Goal: Task Accomplishment & Management: Manage account settings

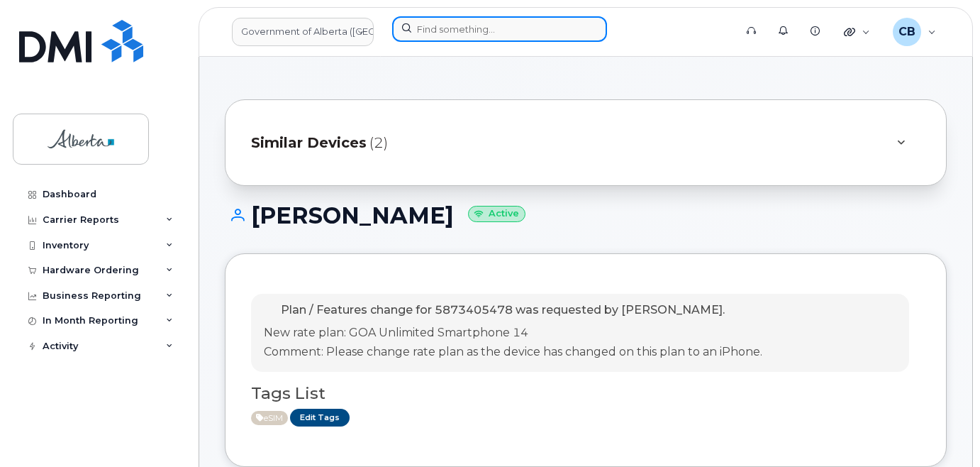
click at [453, 35] on input at bounding box center [499, 29] width 215 height 26
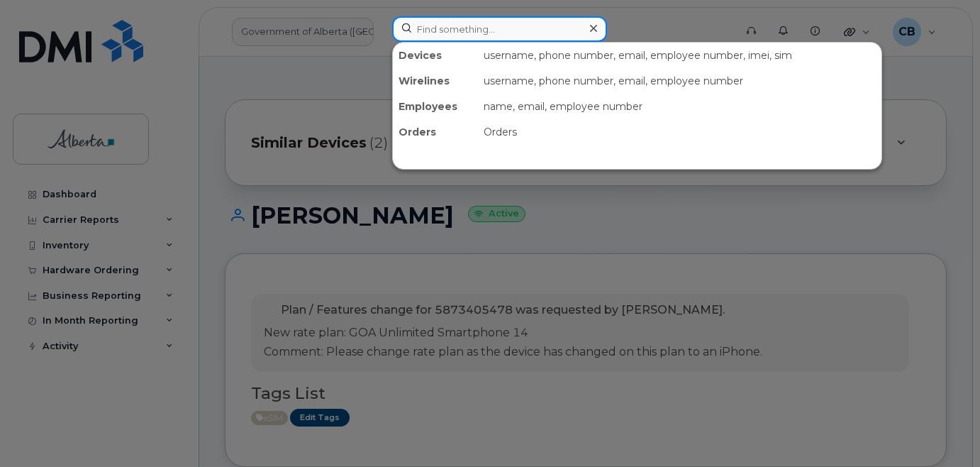
paste input "7803169578"
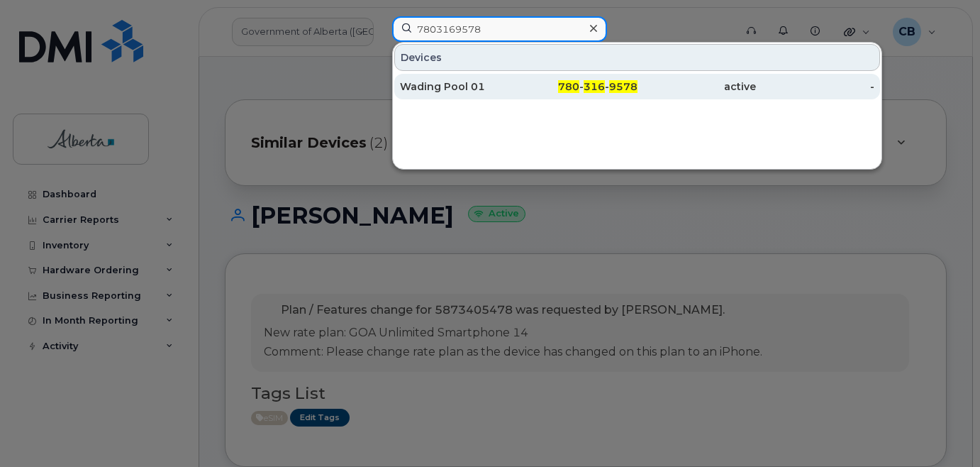
type input "7803169578"
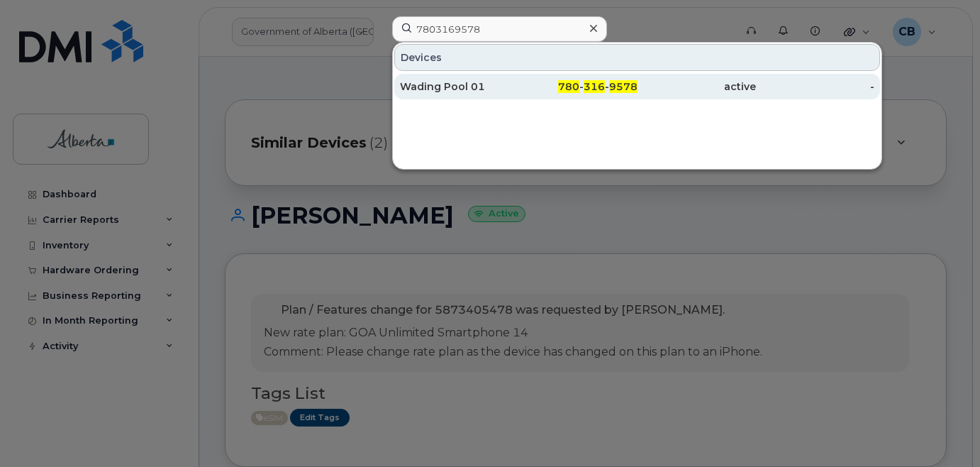
click at [448, 87] on div "Wading Pool 01" at bounding box center [459, 86] width 118 height 14
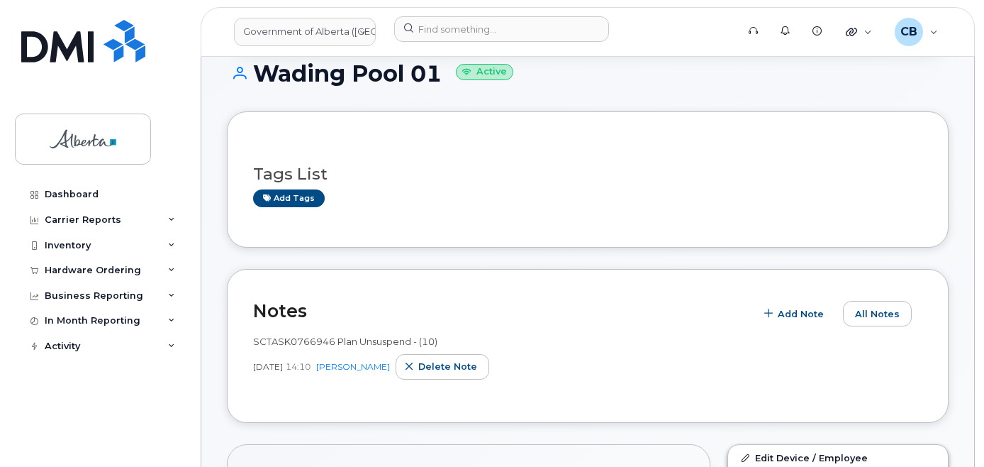
scroll to position [65, 0]
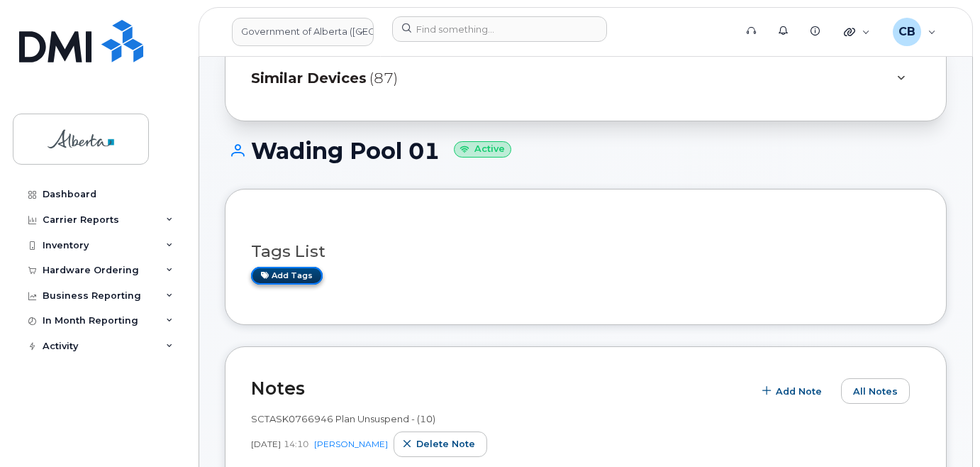
click at [291, 278] on link "Add tags" at bounding box center [287, 276] width 72 height 18
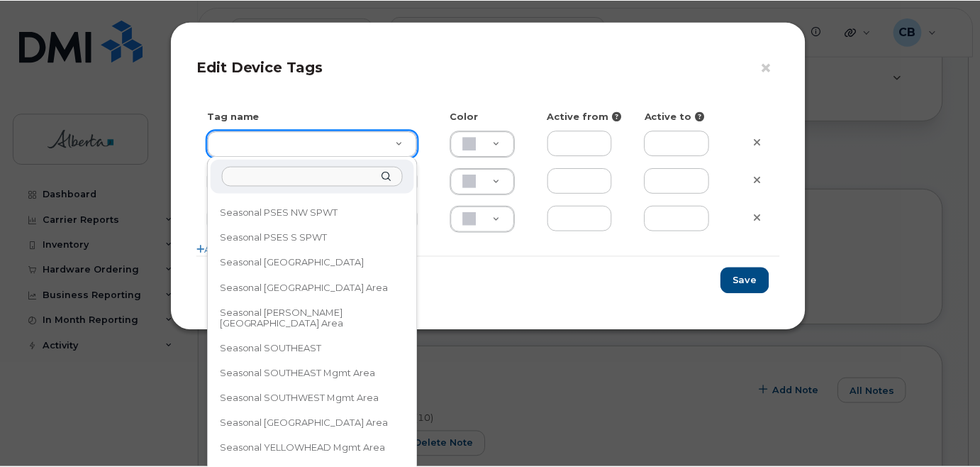
scroll to position [890, 0]
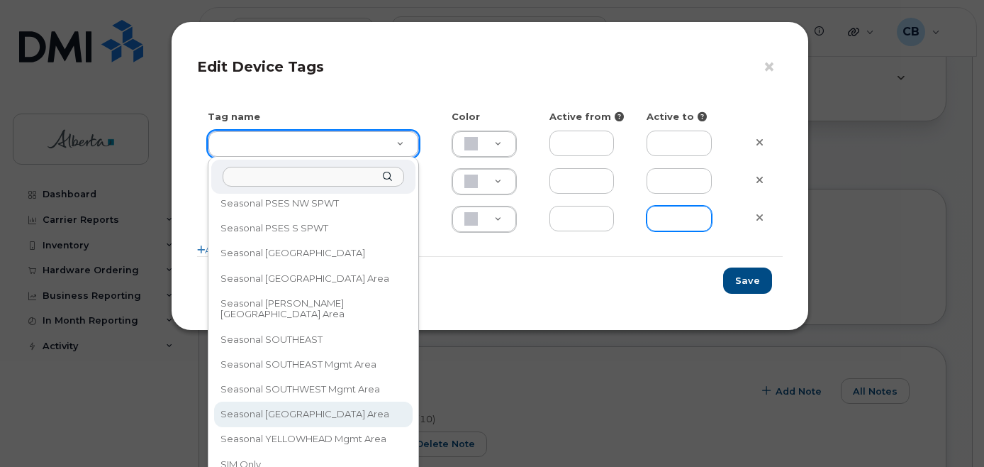
drag, startPoint x: 575, startPoint y: 262, endPoint x: 677, endPoint y: 217, distance: 111.1
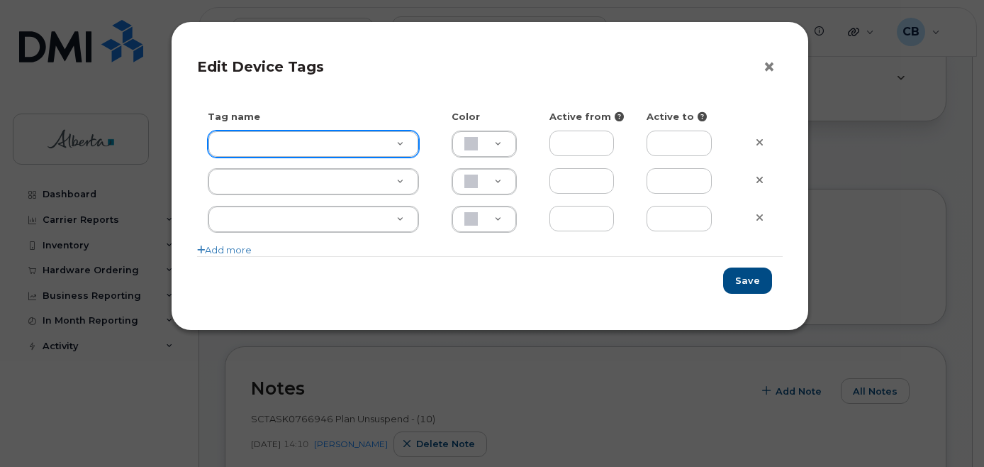
click at [769, 66] on button "×" at bounding box center [773, 67] width 20 height 21
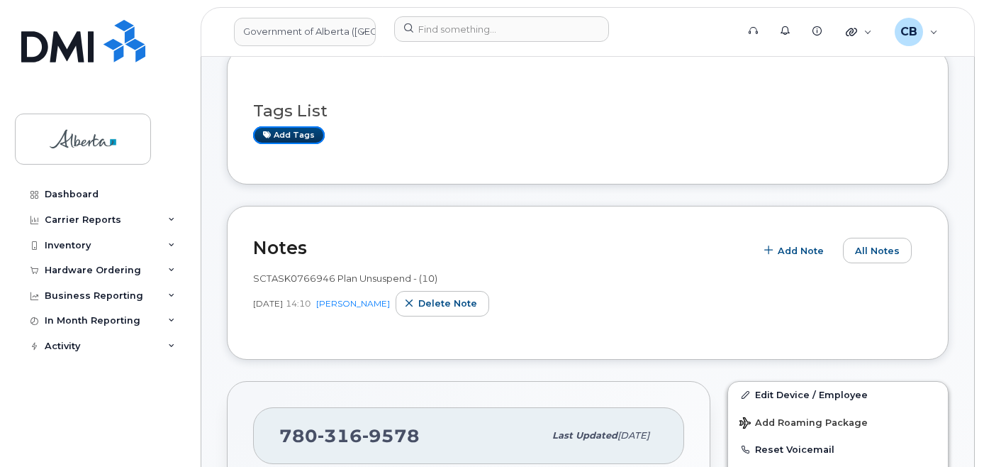
scroll to position [213, 0]
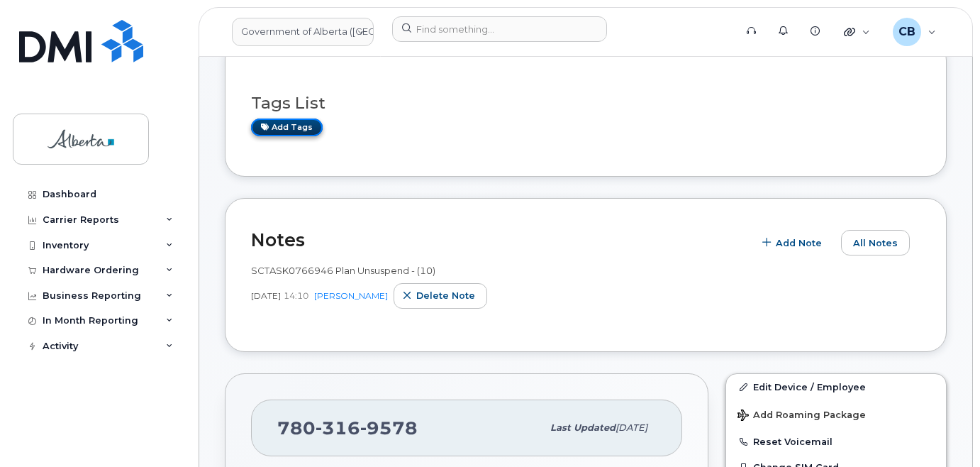
click at [291, 133] on link "Add tags" at bounding box center [287, 127] width 72 height 18
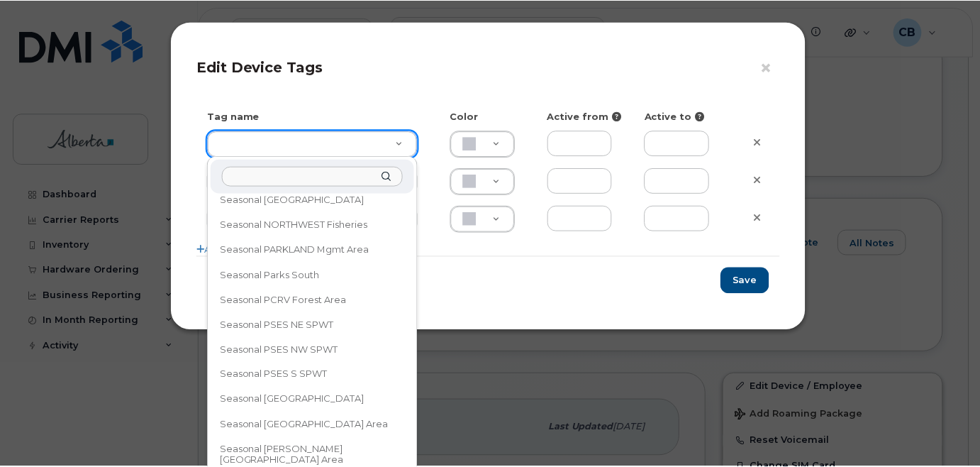
scroll to position [725, 0]
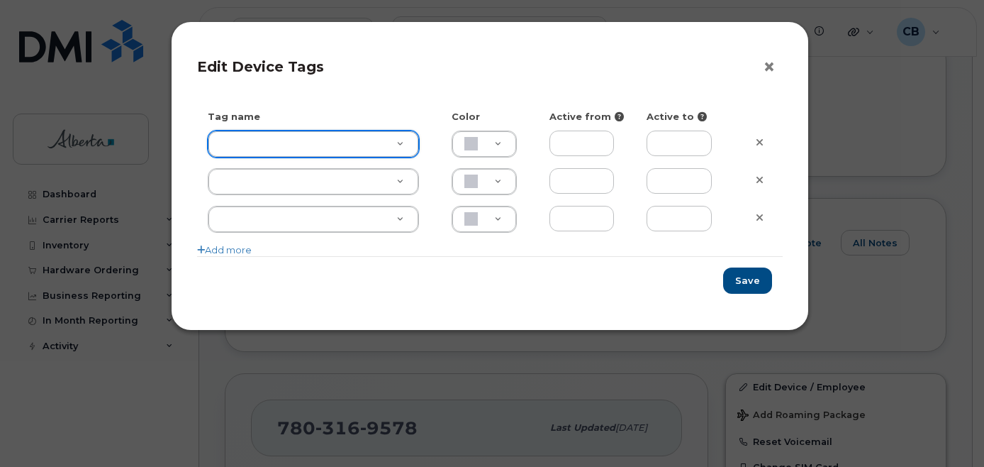
click at [774, 62] on button "×" at bounding box center [773, 67] width 20 height 21
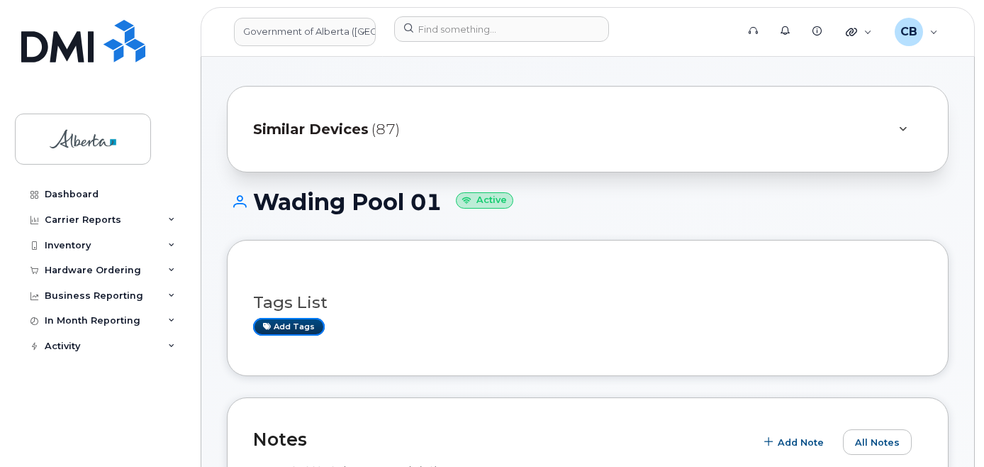
scroll to position [0, 0]
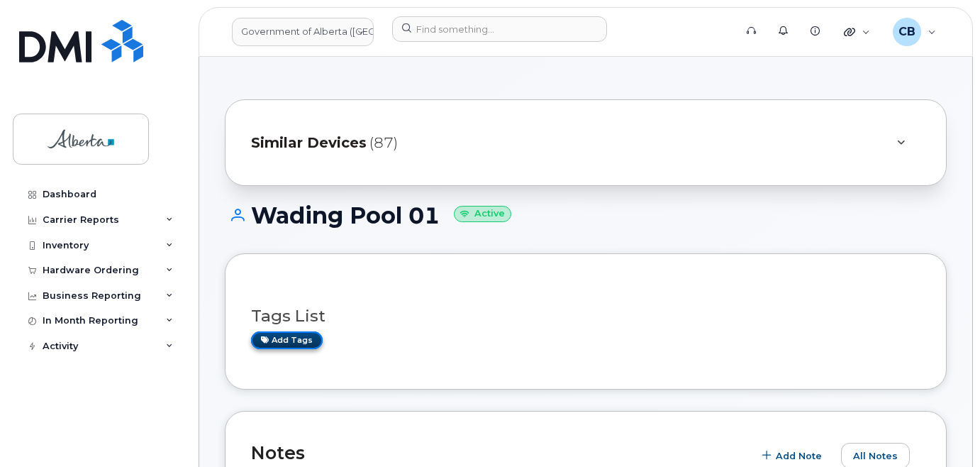
click at [282, 336] on link "Add tags" at bounding box center [287, 340] width 72 height 18
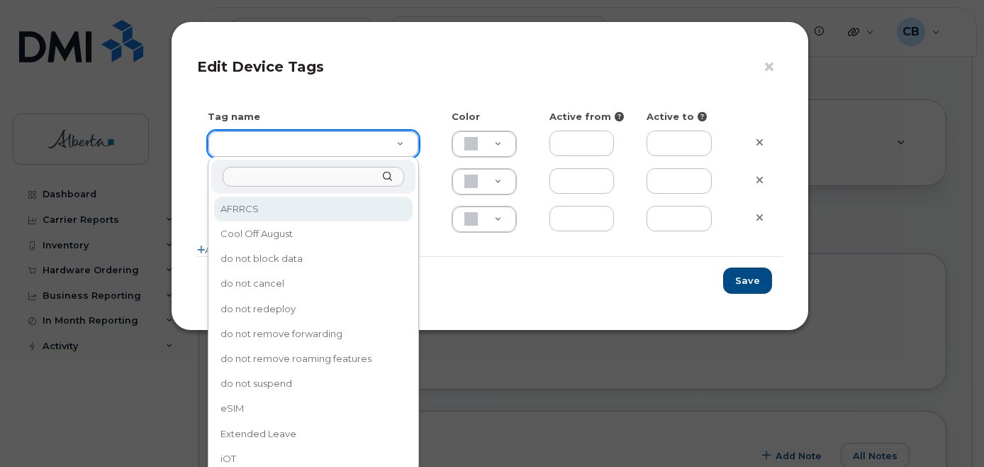
drag, startPoint x: 405, startPoint y: 142, endPoint x: 389, endPoint y: 180, distance: 41.6
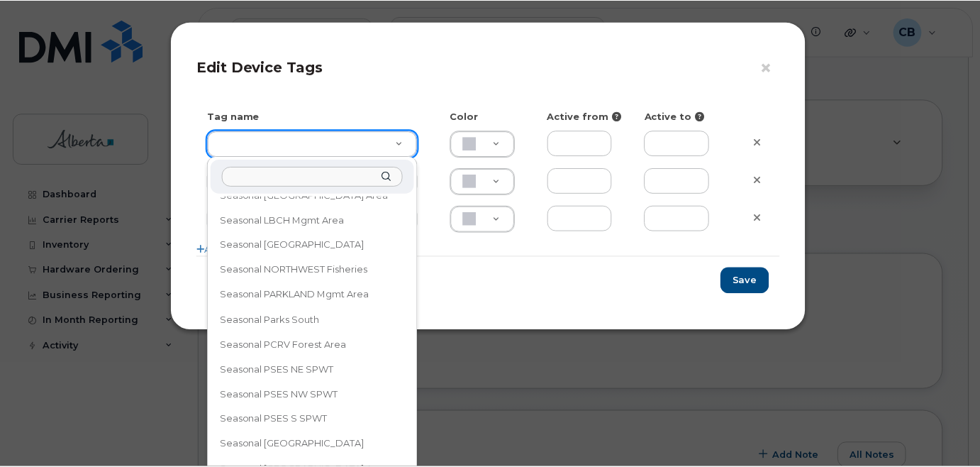
scroll to position [709, 0]
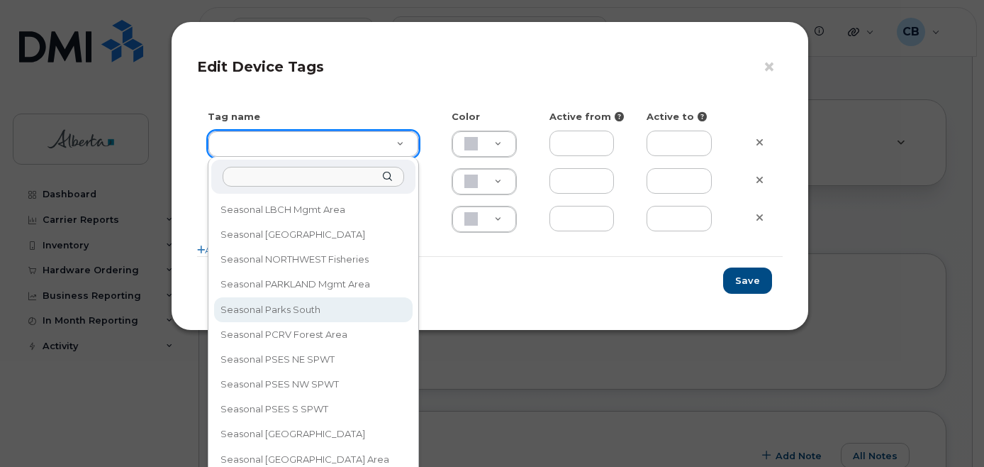
type input "Seasonal Parks South"
type input "DAECC8"
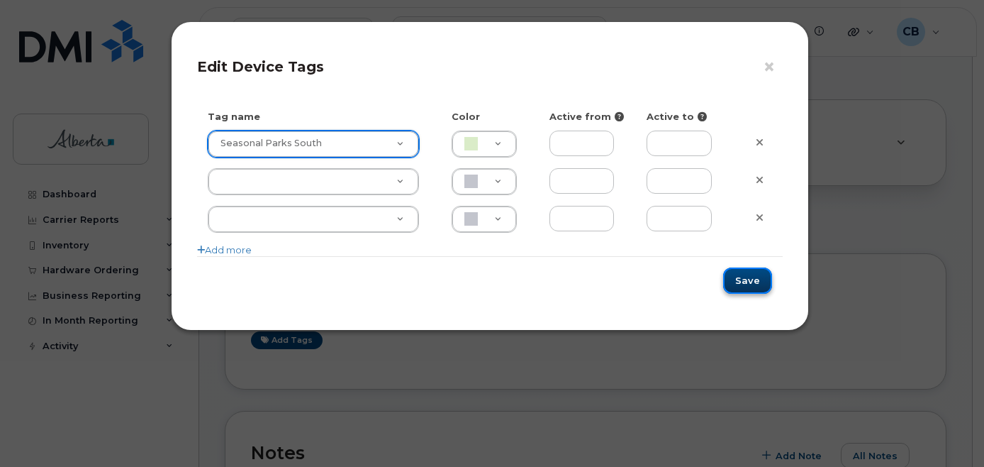
click at [750, 279] on button "Save" at bounding box center [747, 280] width 49 height 26
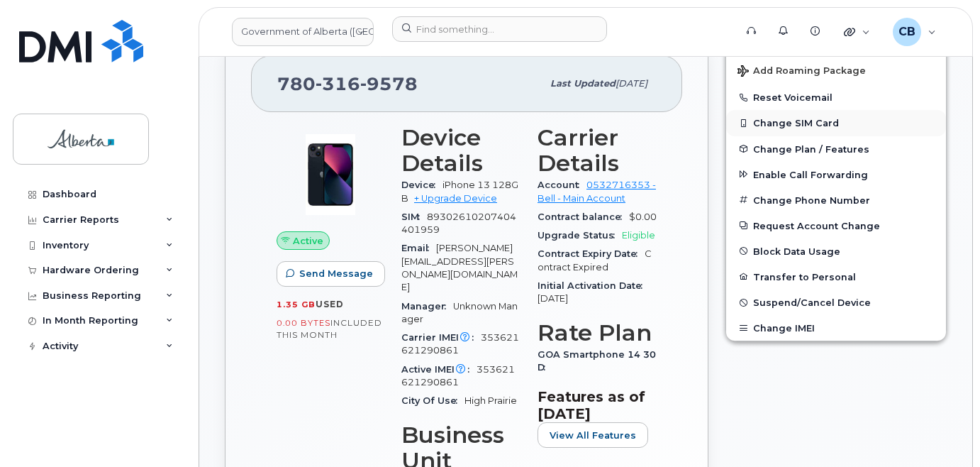
scroll to position [562, 0]
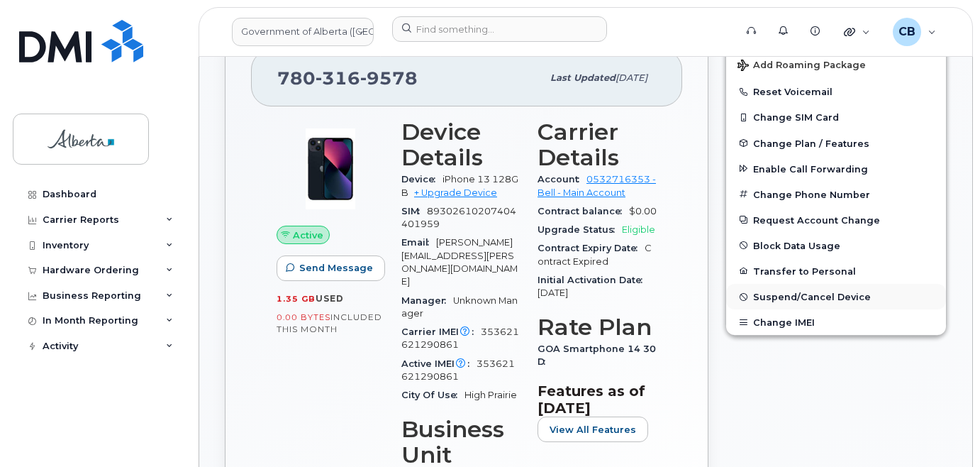
click at [806, 297] on span "Suspend/Cancel Device" at bounding box center [812, 296] width 118 height 11
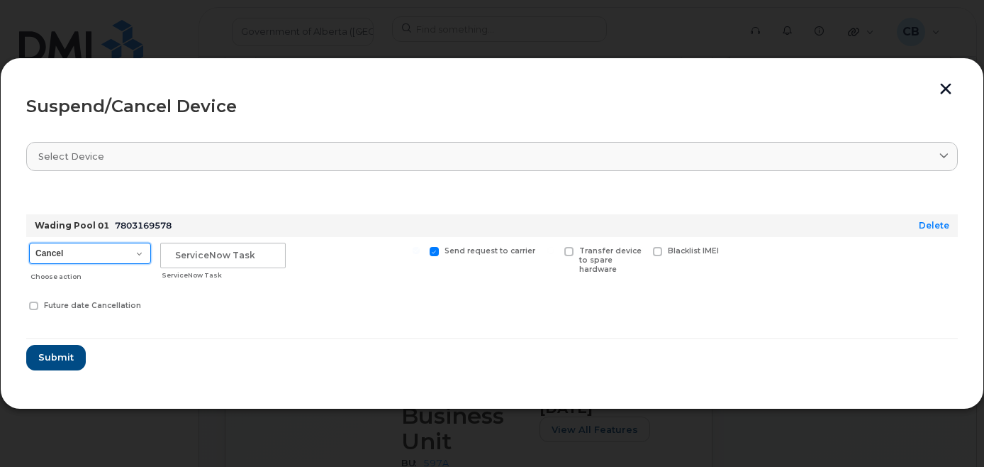
click at [136, 259] on select "Cancel Suspend - Extend Suspension Suspend - Reduced Rate Suspend - Lost Device…" at bounding box center [90, 253] width 122 height 21
select select "[object Object]"
click at [29, 243] on select "Cancel Suspend - Extend Suspension Suspend - Reduced Rate Suspend - Lost Device…" at bounding box center [90, 253] width 122 height 21
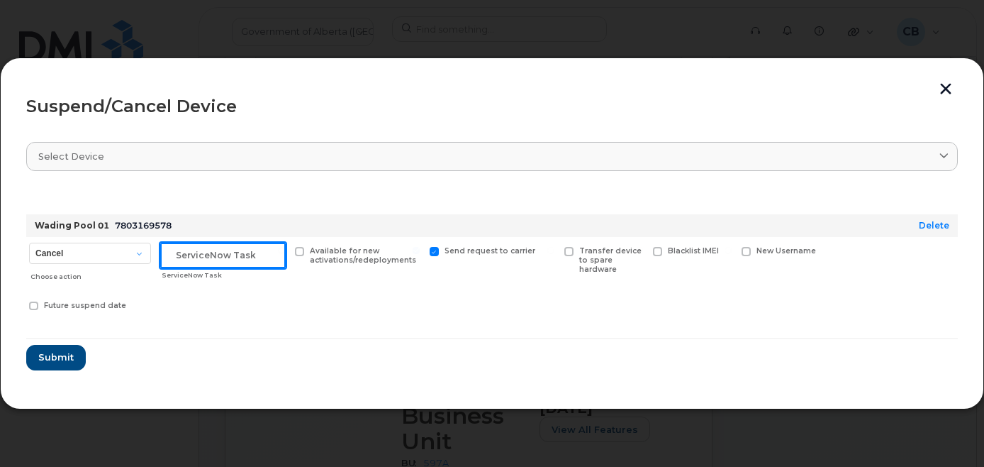
click at [177, 257] on input "text" at bounding box center [223, 256] width 126 height 26
paste input "SCTASK0840526"
type input "SCTASK0840526"
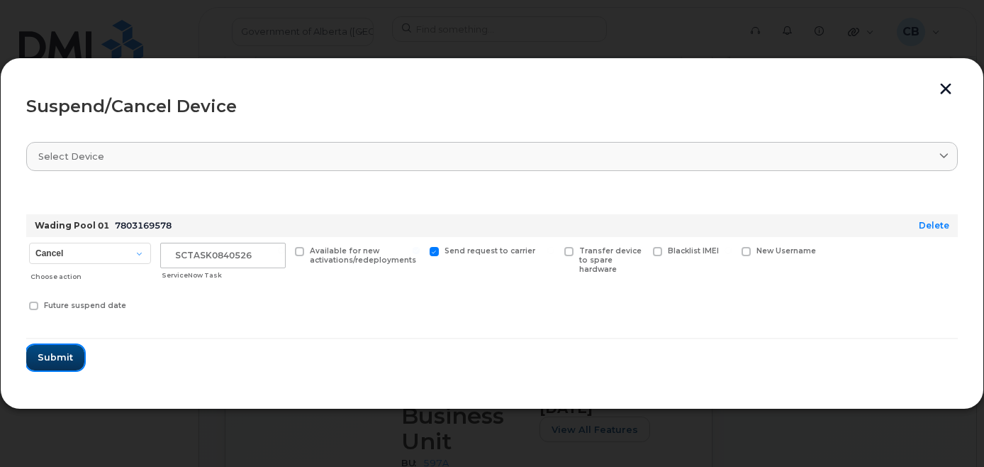
click at [61, 356] on span "Submit" at bounding box center [55, 356] width 35 height 13
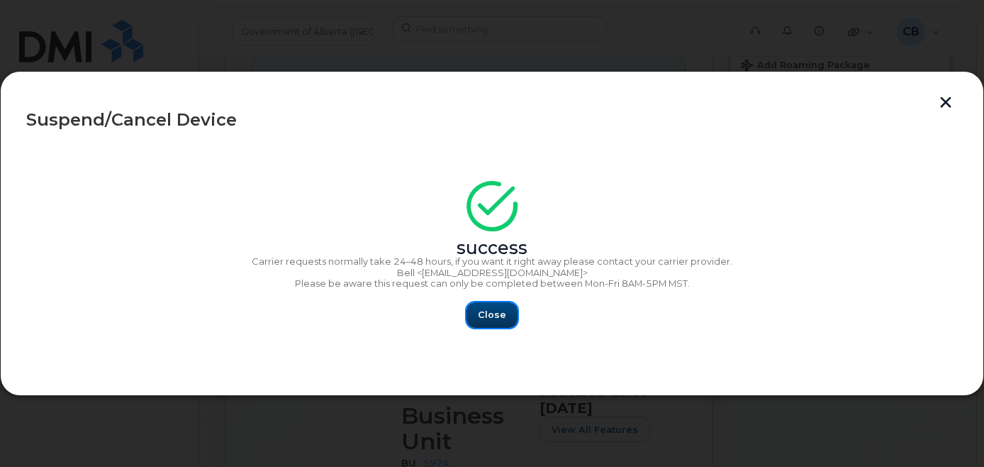
click at [489, 316] on span "Close" at bounding box center [492, 314] width 28 height 13
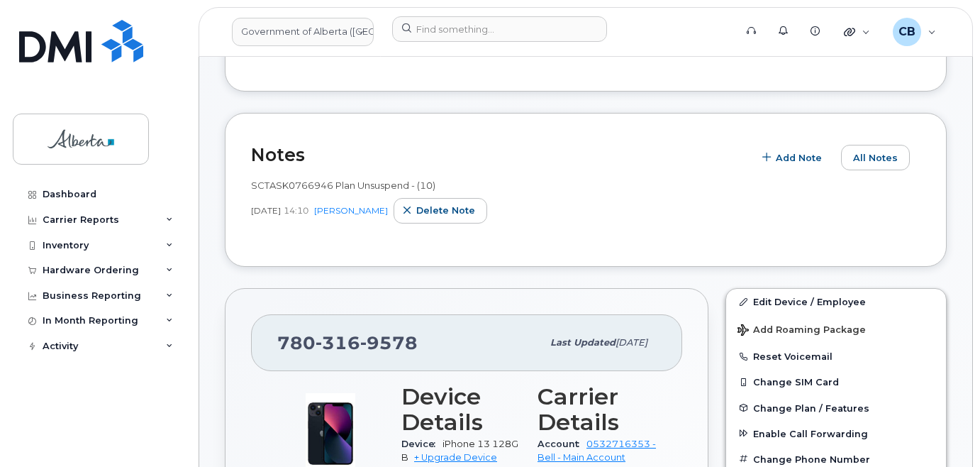
scroll to position [256, 0]
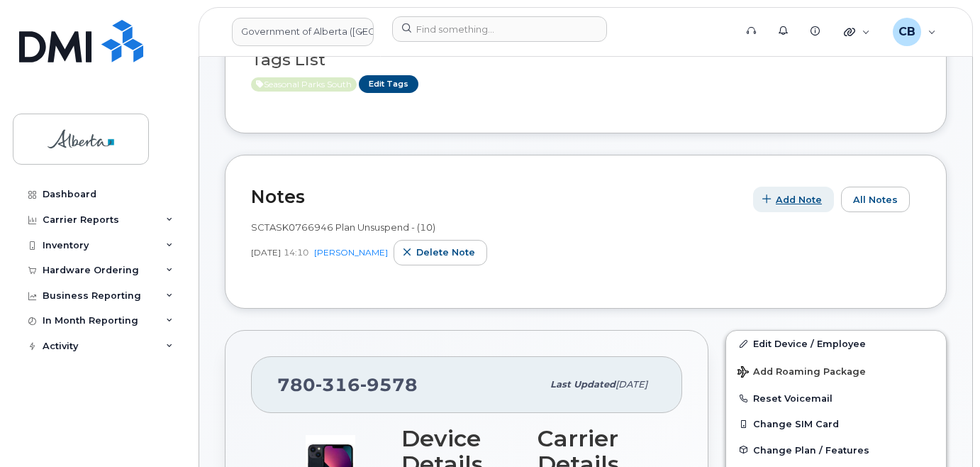
click at [802, 201] on span "Add Note" at bounding box center [799, 199] width 46 height 13
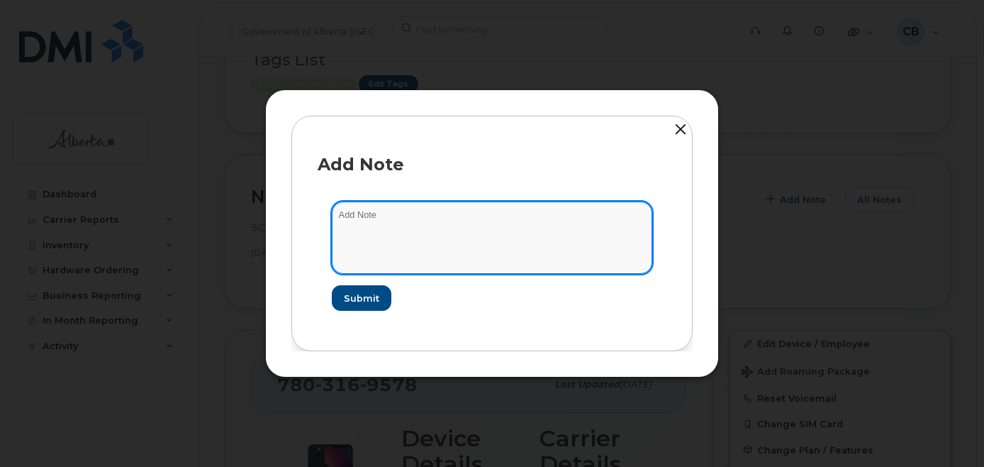
click at [335, 220] on textarea at bounding box center [492, 237] width 321 height 72
paste textarea "SCTASK0840526"
paste textarea "Plan Suspend … device IMEI s/n. Requested by ..."
click at [462, 213] on textarea "SCTASK0840526-Plan Suspend … device IMEI s/n. Requested by ..." at bounding box center [492, 237] width 321 height 72
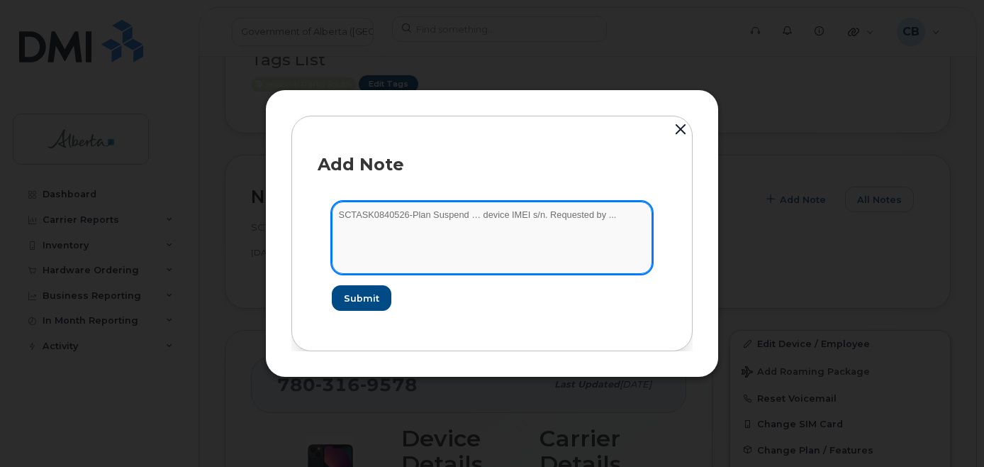
paste textarea "7803169578"
click at [513, 211] on textarea "SCTASK0840526-Plan Suspend 7803169578 device IMEI s/n. Requested by ..." at bounding box center [492, 237] width 321 height 72
click at [560, 210] on textarea "SCTASK0840526-Plan Suspend 7803169578 device IMEI s/n. Requested by ..." at bounding box center [492, 237] width 321 height 72
click at [564, 211] on textarea "SCTASK0840526-Plan Suspend 7803169578 device IMEI s/n. Requested by ..." at bounding box center [492, 237] width 321 height 72
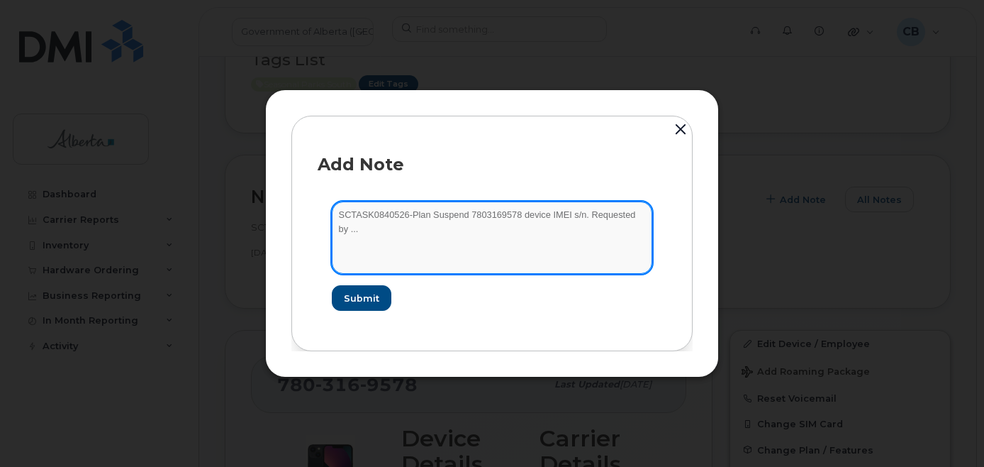
paste textarea "iPhone 13 128GB 353621621290861 G6G4MC6375"
click at [562, 221] on textarea "SCTASK0840526-Plan Suspend 7803169578 iPhone 13 128GB 353621621290861 G6G4MC637…" at bounding box center [492, 237] width 321 height 72
click at [340, 228] on textarea "SCTASK0840526-Plan Suspend 7803169578 iPhone 13 353621621290861 G6G4MC6375. Req…" at bounding box center [492, 237] width 321 height 72
click at [452, 232] on textarea "SCTASK0840526-Plan Suspend 7803169578 iPhone 13 353621621290861 G6G4MC6375. Req…" at bounding box center [492, 237] width 321 height 72
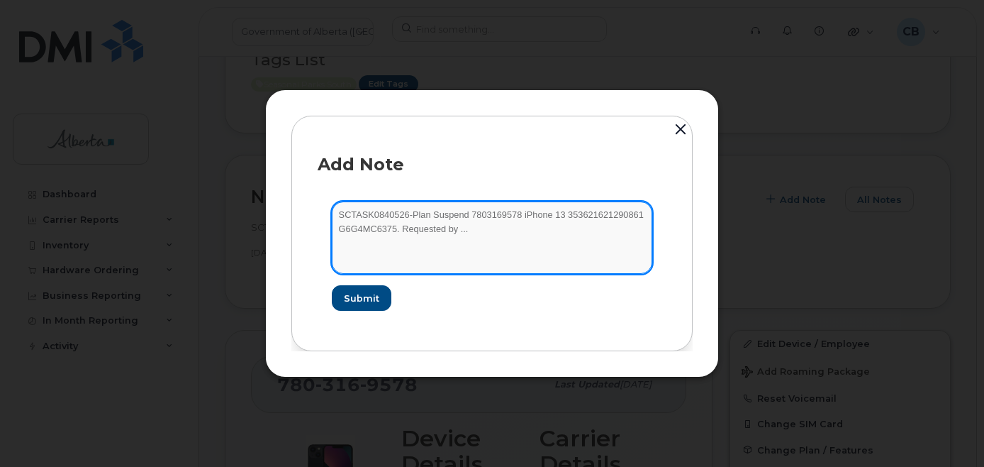
click at [452, 232] on textarea "SCTASK0840526-Plan Suspend 7803169578 iPhone 13 353621621290861 G6G4MC6375. Req…" at bounding box center [492, 237] width 321 height 72
click at [453, 231] on textarea "SCTASK0840526-Plan Suspend 7803169578 iPhone 13 353621621290861 G6G4MC6375. Req…" at bounding box center [492, 237] width 321 height 72
paste textarea "Tammy Cunningham"
type textarea "SCTASK0840526-Plan Suspend 7803169578 iPhone 13 353621621290861 G6G4MC6375. Req…"
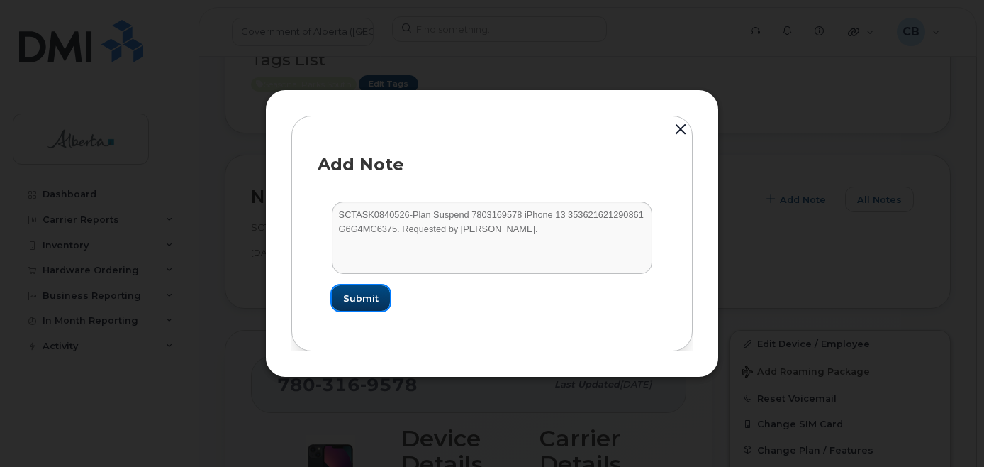
click at [360, 297] on span "Submit" at bounding box center [360, 297] width 35 height 13
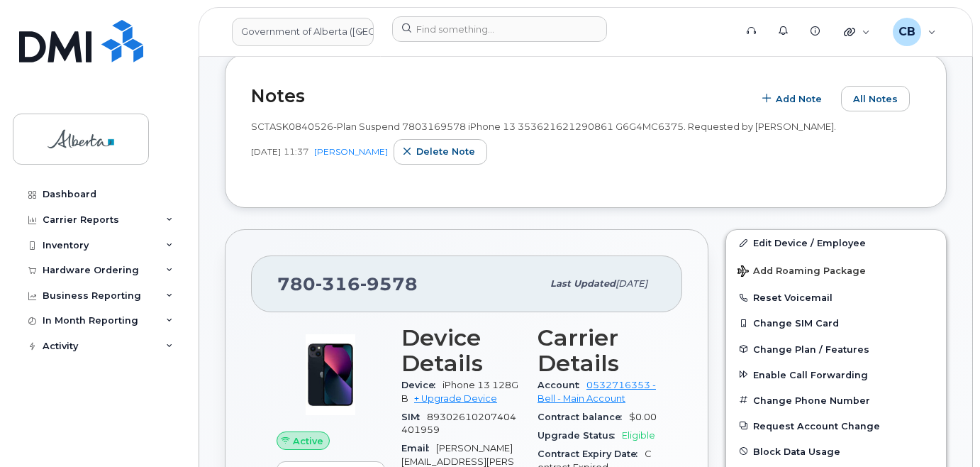
scroll to position [0, 0]
